Goal: Navigation & Orientation: Go to known website

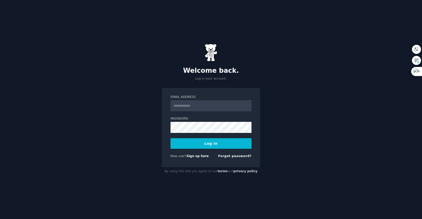
click at [213, 65] on div "Welcome back. Log in your account." at bounding box center [211, 62] width 99 height 37
click at [213, 72] on h2 "Welcome back." at bounding box center [211, 71] width 99 height 8
copy h2 "Welcome"
